Goal: Information Seeking & Learning: Learn about a topic

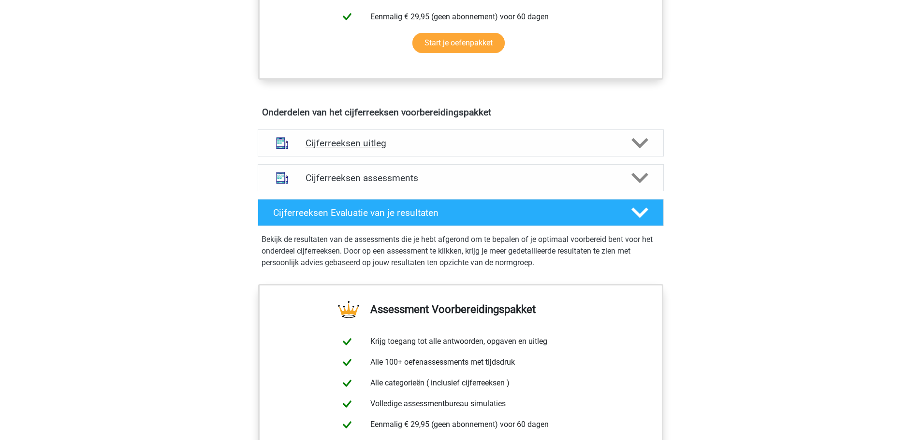
scroll to position [483, 0]
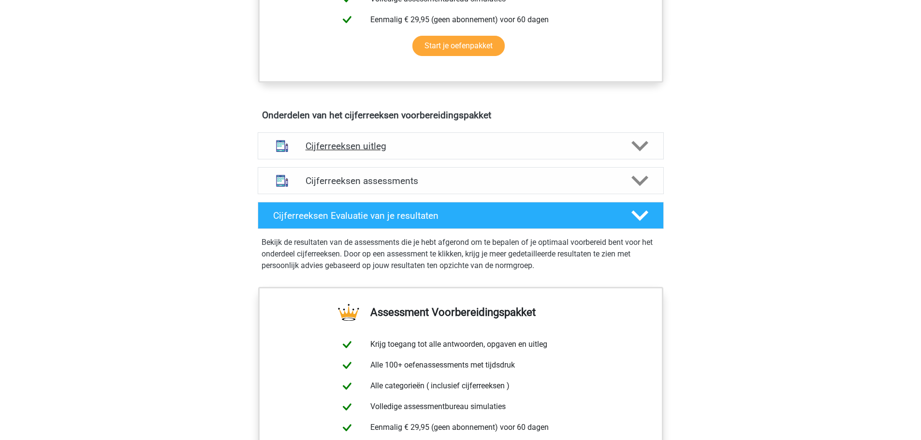
click at [366, 152] on h4 "Cijferreeksen uitleg" at bounding box center [461, 146] width 310 height 11
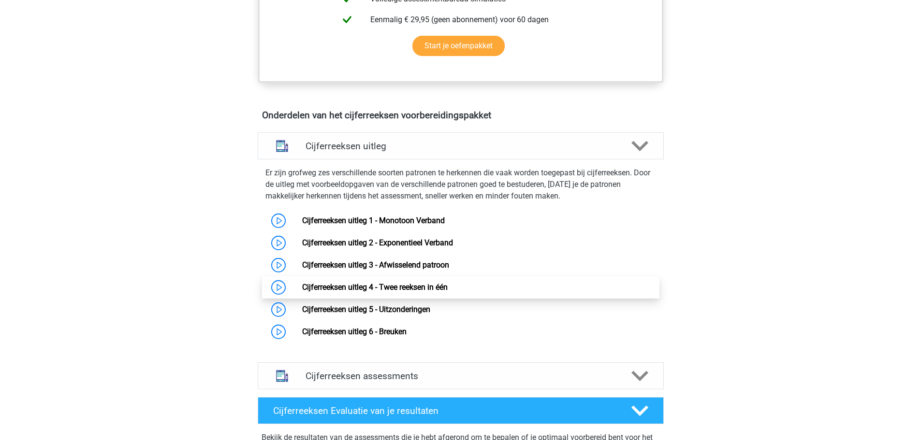
click at [346, 292] on link "Cijferreeksen uitleg 4 - Twee reeksen in één" at bounding box center [375, 287] width 146 height 9
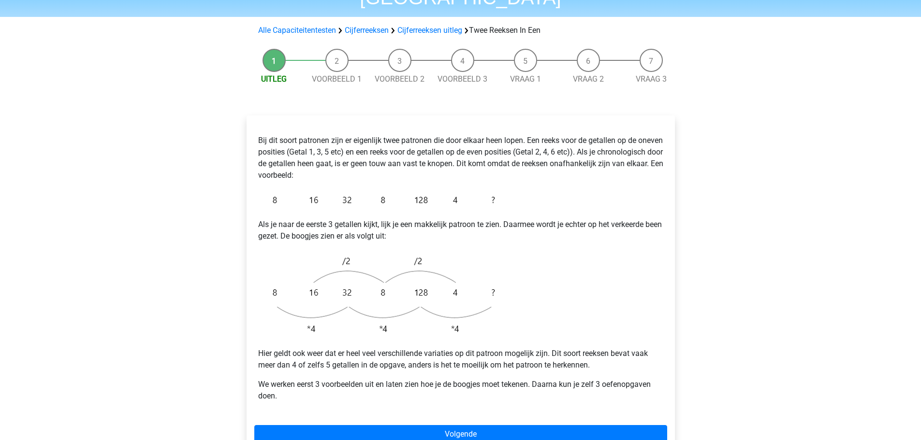
scroll to position [97, 0]
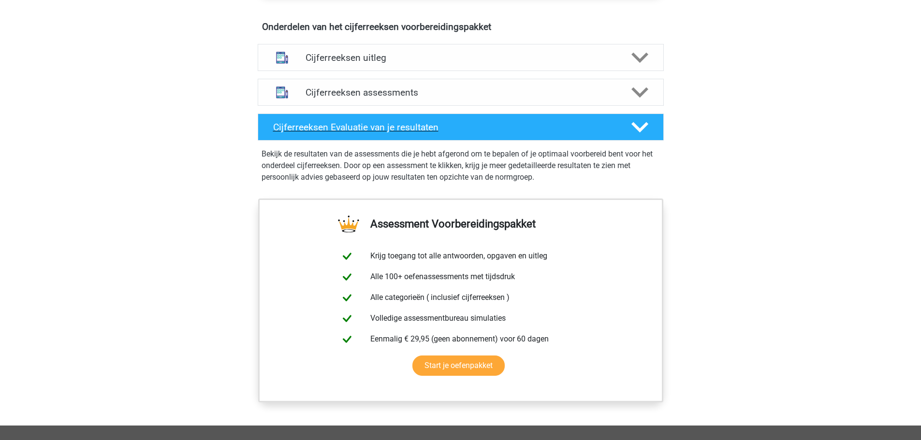
scroll to position [532, 0]
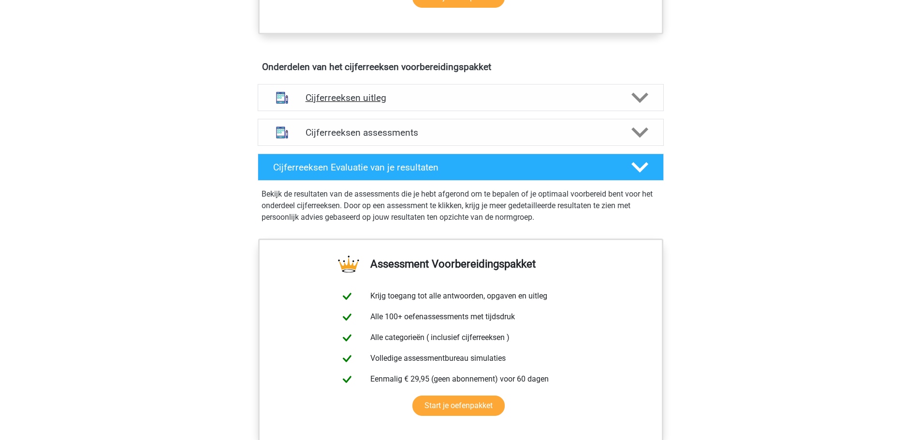
click at [415, 103] on h4 "Cijferreeksen uitleg" at bounding box center [461, 97] width 310 height 11
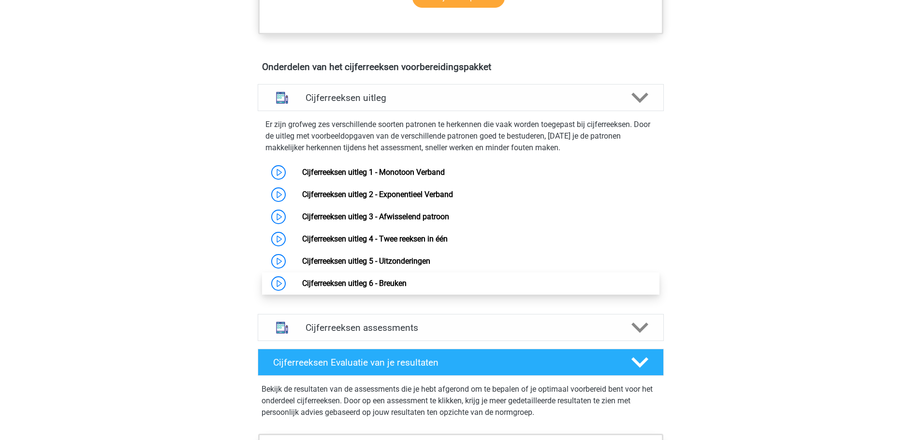
click at [404, 288] on link "Cijferreeksen uitleg 6 - Breuken" at bounding box center [354, 283] width 104 height 9
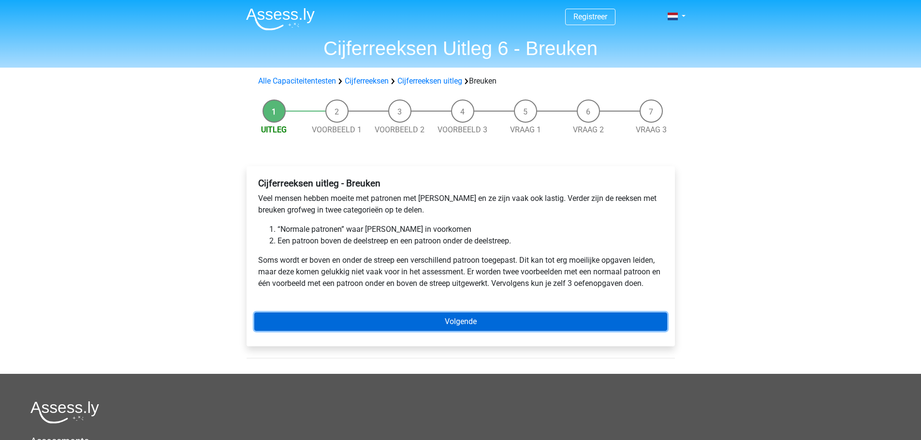
click at [413, 323] on link "Volgende" at bounding box center [460, 322] width 413 height 18
